Goal: Transaction & Acquisition: Subscribe to service/newsletter

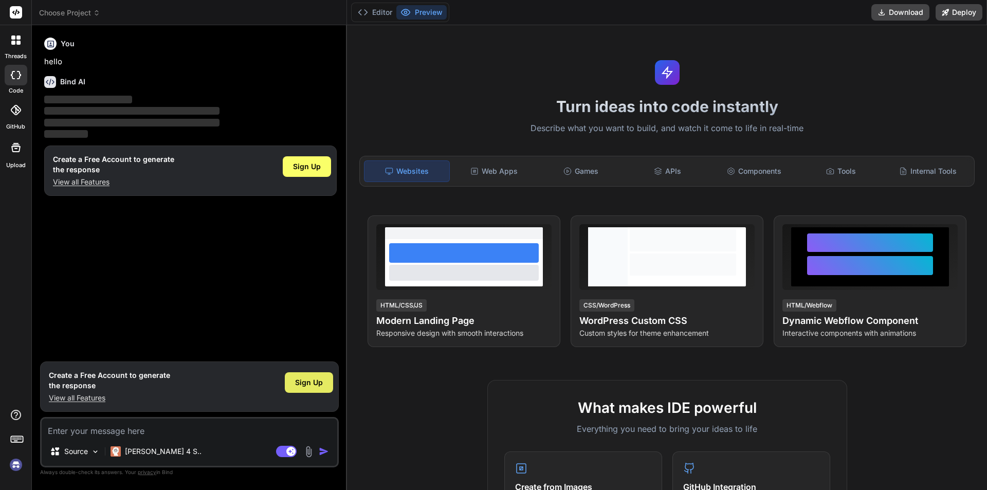
click at [308, 390] on div "Sign Up" at bounding box center [309, 382] width 48 height 21
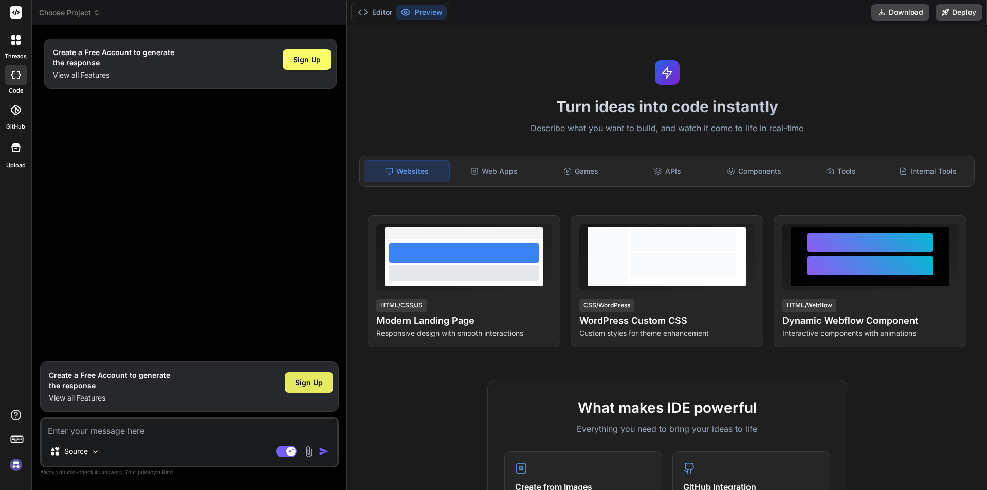
type textarea "x"
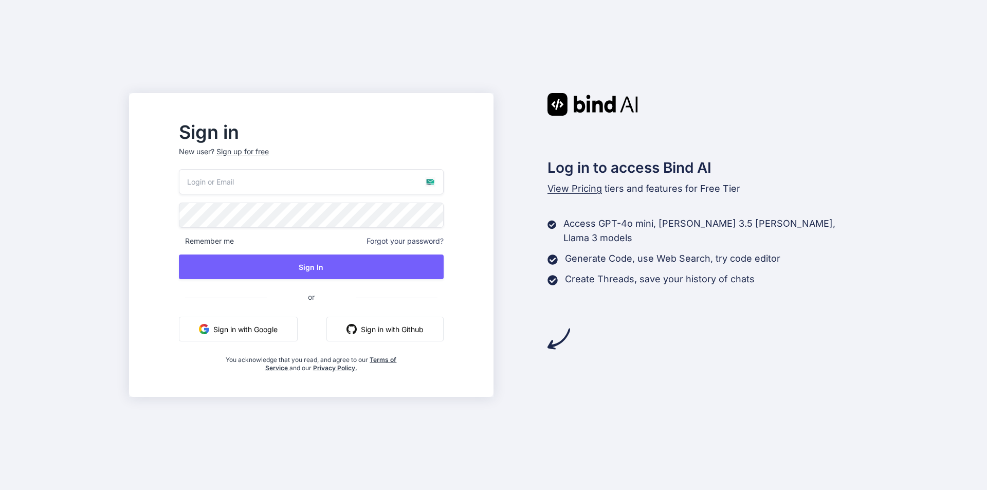
click at [269, 148] on div "Sign up for free" at bounding box center [242, 152] width 52 height 10
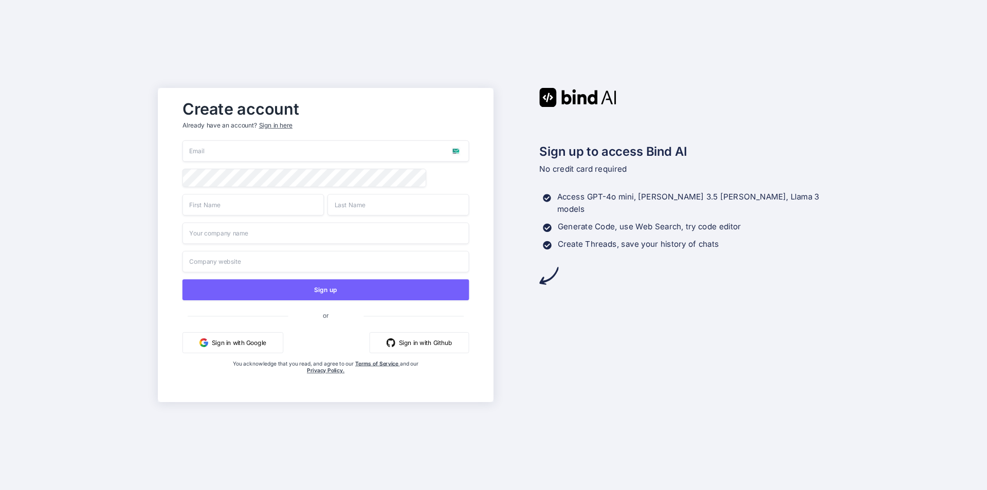
click at [242, 147] on input "email" at bounding box center [326, 151] width 287 height 22
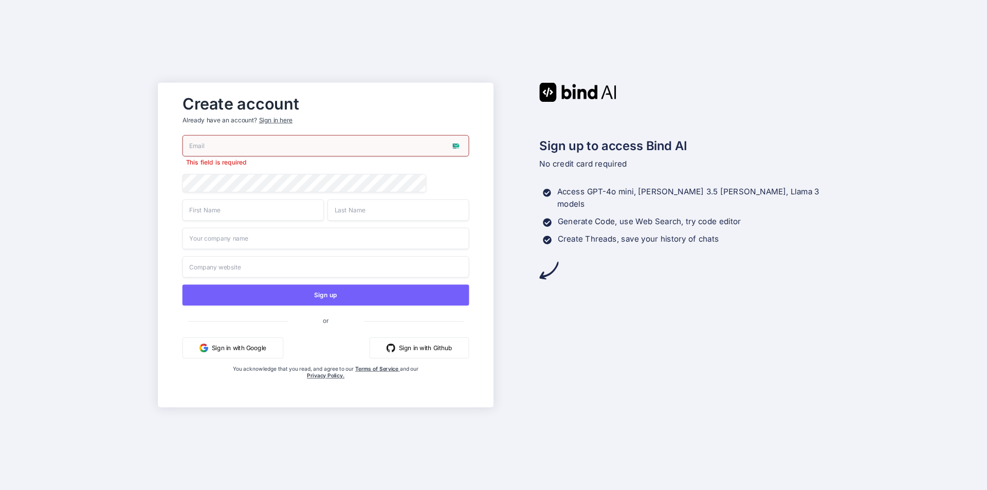
click at [280, 147] on input "email" at bounding box center [326, 146] width 287 height 22
paste input "[EMAIL_ADDRESS][DOMAIN_NAME]"
type input "[EMAIL_ADDRESS][DOMAIN_NAME]"
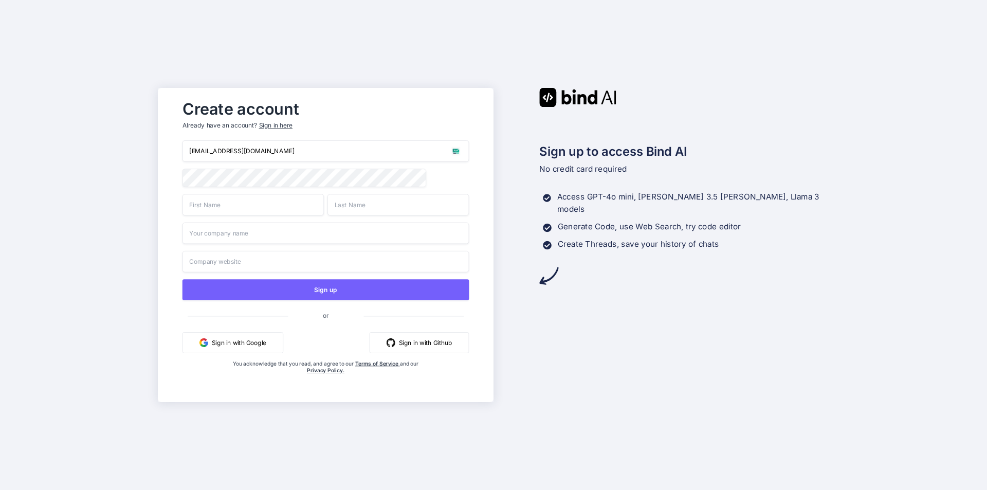
click at [281, 205] on input "text" at bounding box center [253, 205] width 141 height 22
type input "SAAS"
click at [369, 205] on input "text" at bounding box center [397, 205] width 141 height 22
type input "ZA"
click at [321, 238] on input "text" at bounding box center [326, 234] width 287 height 22
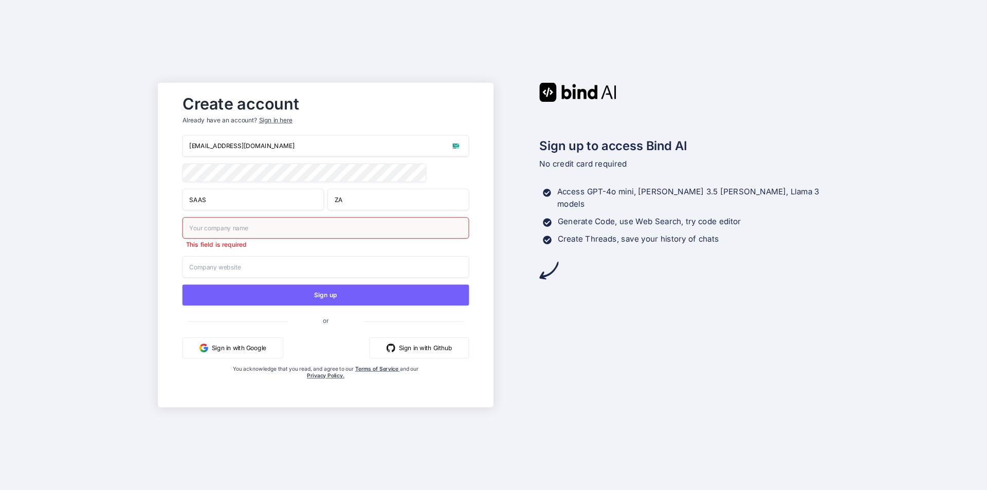
click at [251, 197] on input "SAAS" at bounding box center [253, 200] width 141 height 22
click at [271, 208] on input "WZSE" at bounding box center [253, 200] width 141 height 22
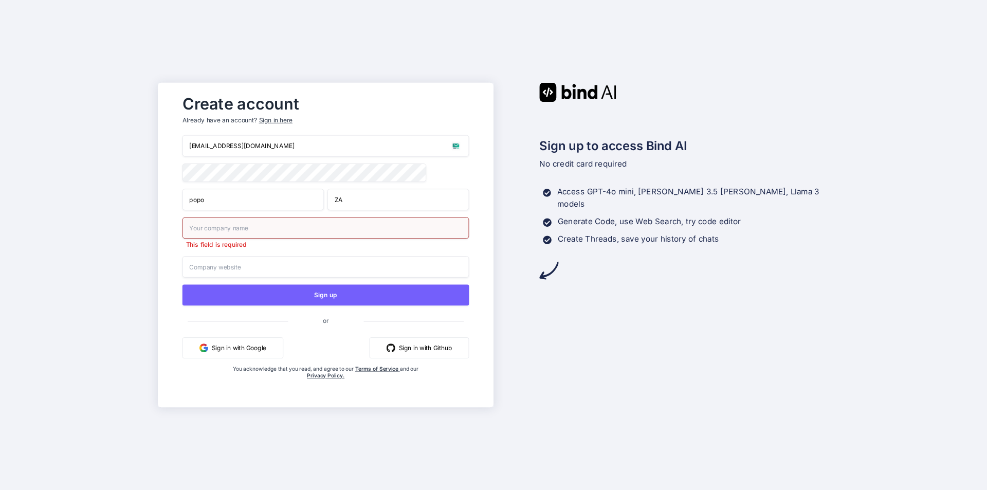
type input "popo"
click at [354, 210] on input "ZA" at bounding box center [397, 200] width 141 height 22
click at [300, 236] on input "text" at bounding box center [326, 228] width 287 height 22
type input "popo"
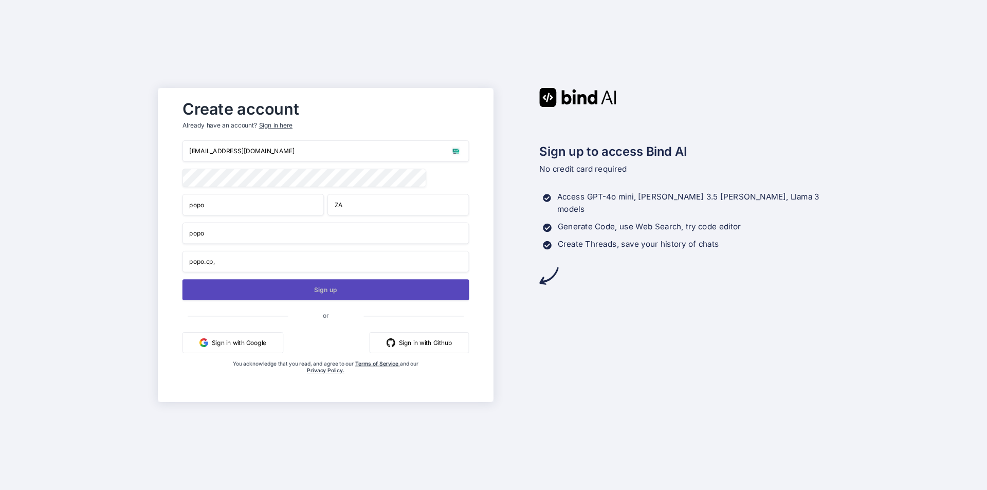
type input "popo.cp,"
click at [381, 285] on button "Sign up" at bounding box center [326, 289] width 287 height 21
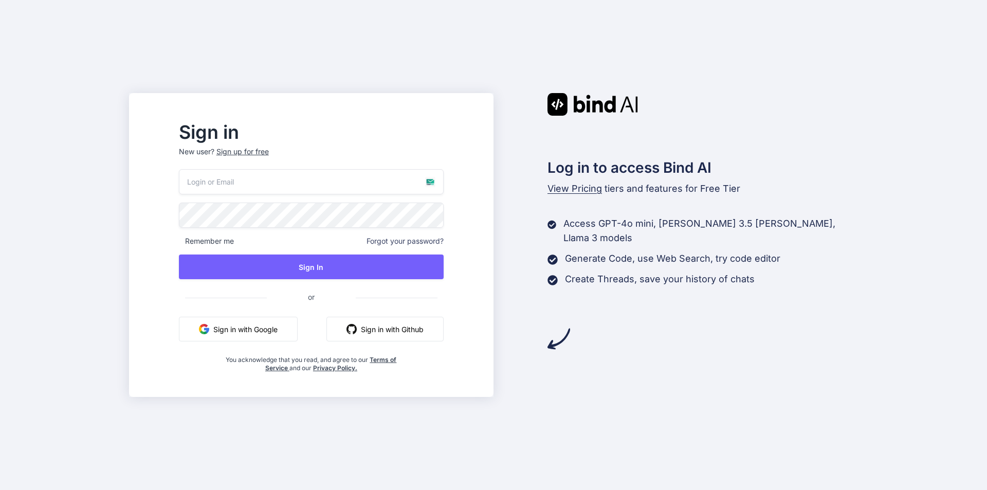
click at [339, 180] on input "email" at bounding box center [311, 181] width 265 height 25
paste input "[EMAIL_ADDRESS][DOMAIN_NAME]"
type input "[EMAIL_ADDRESS][DOMAIN_NAME]"
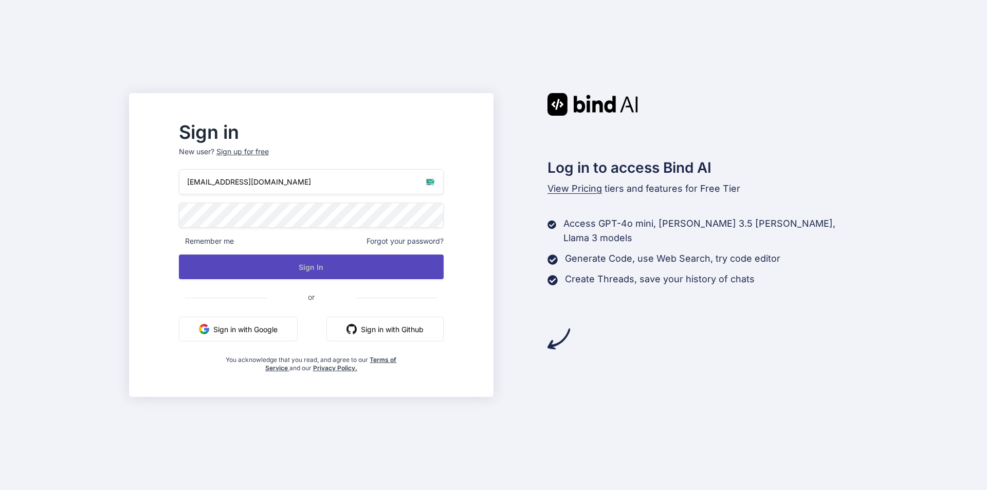
click at [333, 254] on button "Sign In" at bounding box center [311, 266] width 265 height 25
